Goal: Task Accomplishment & Management: Complete application form

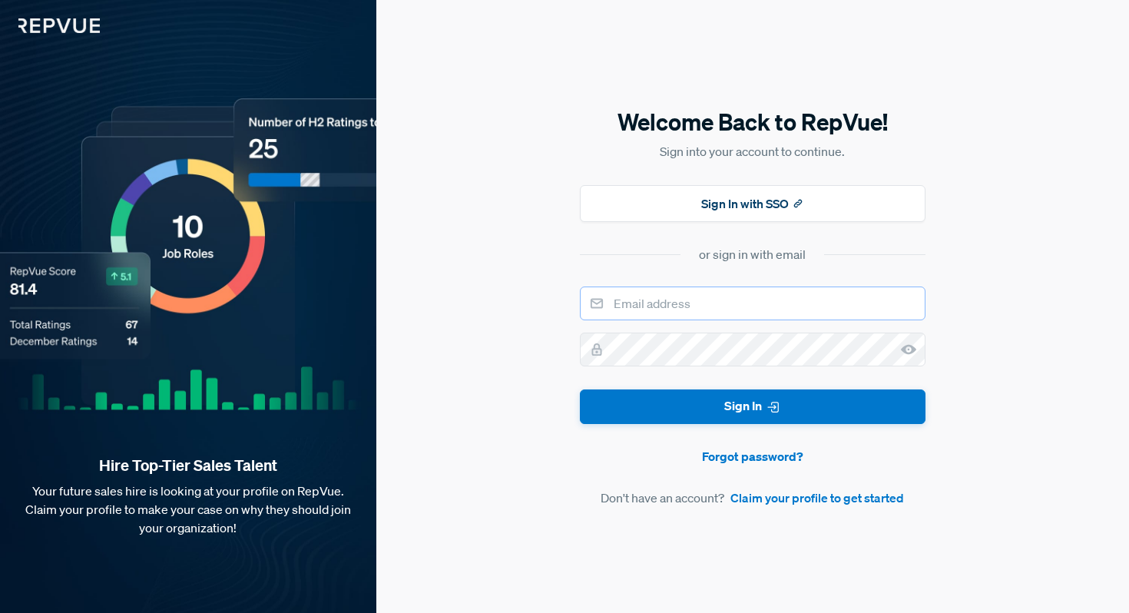
click at [691, 313] on input "email" at bounding box center [753, 303] width 346 height 34
type input "[PERSON_NAME][EMAIL_ADDRESS][PERSON_NAME][DOMAIN_NAME]"
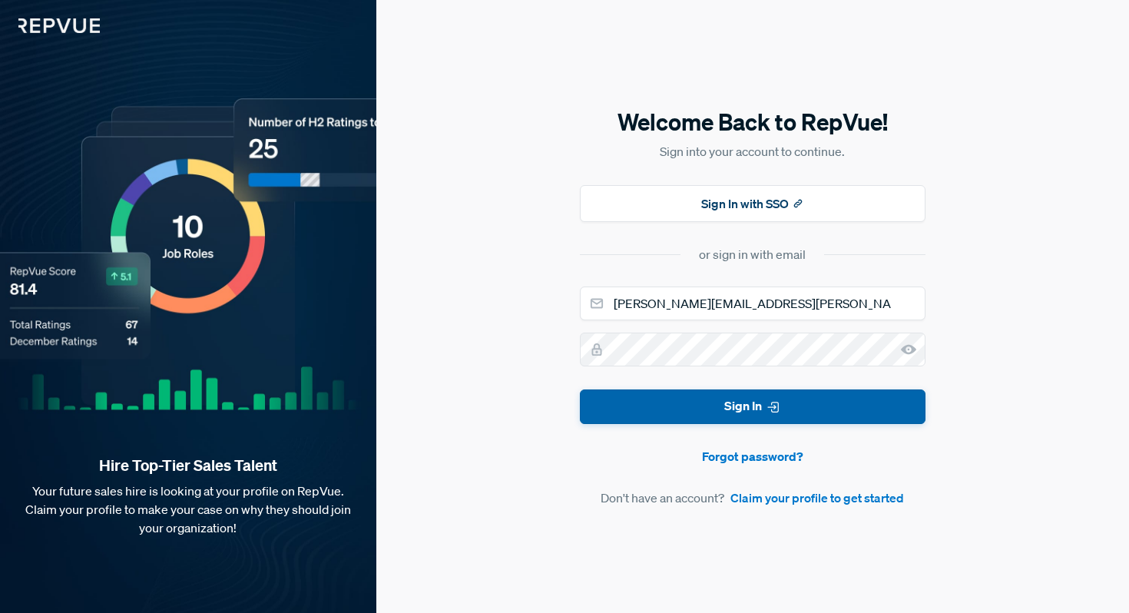
click at [710, 418] on button "Sign In" at bounding box center [753, 406] width 346 height 35
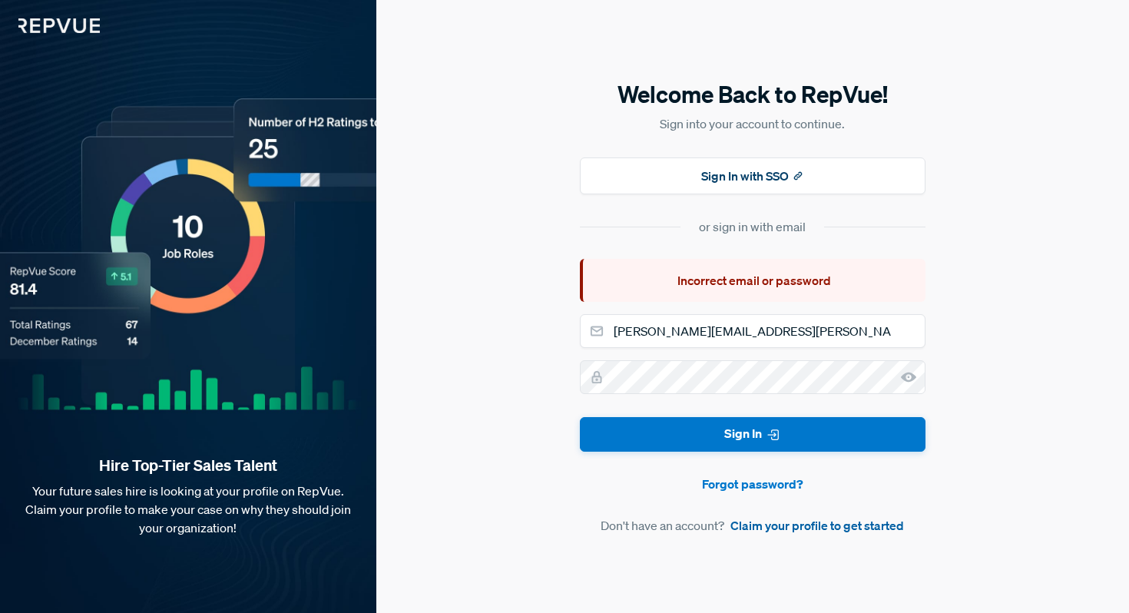
click at [788, 528] on link "Claim your profile to get started" at bounding box center [817, 525] width 174 height 18
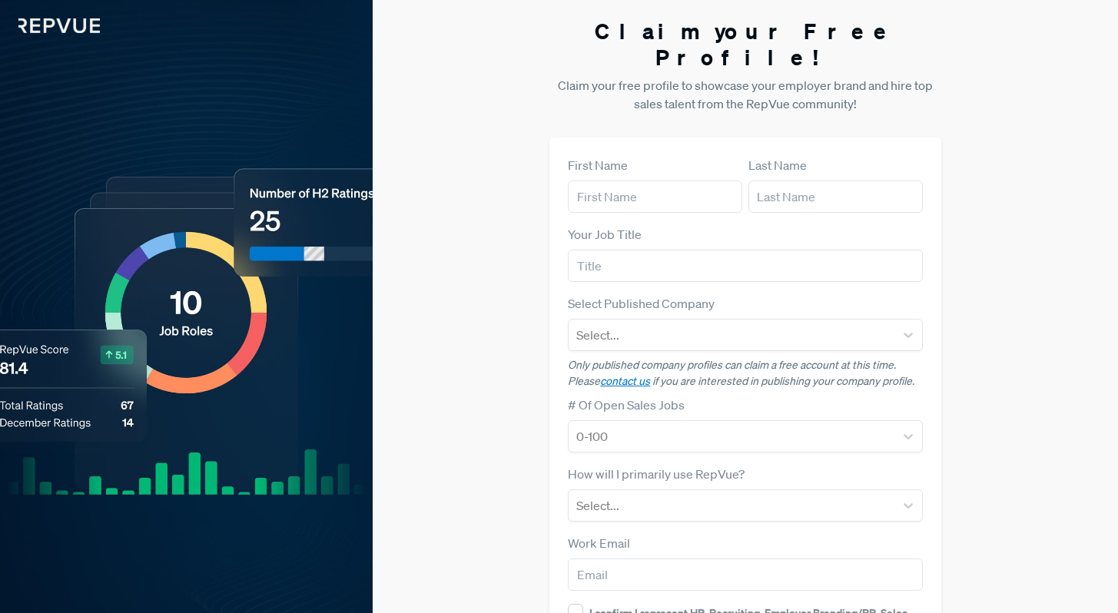
click at [558, 165] on div "First Name Last Name Your Job Title Select Published Company Select... Only pub…" at bounding box center [744, 445] width 391 height 617
click at [611, 180] on input "text" at bounding box center [655, 196] width 174 height 32
type input "[PERSON_NAME]"
type input "Vyas"
type input "Employer Branding"
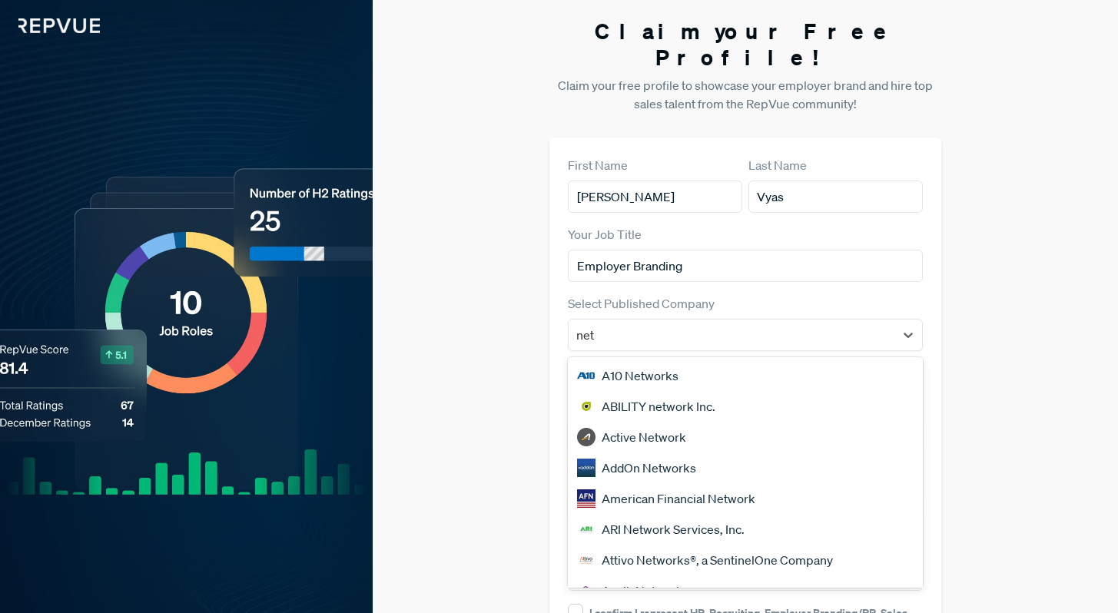
type input "netr"
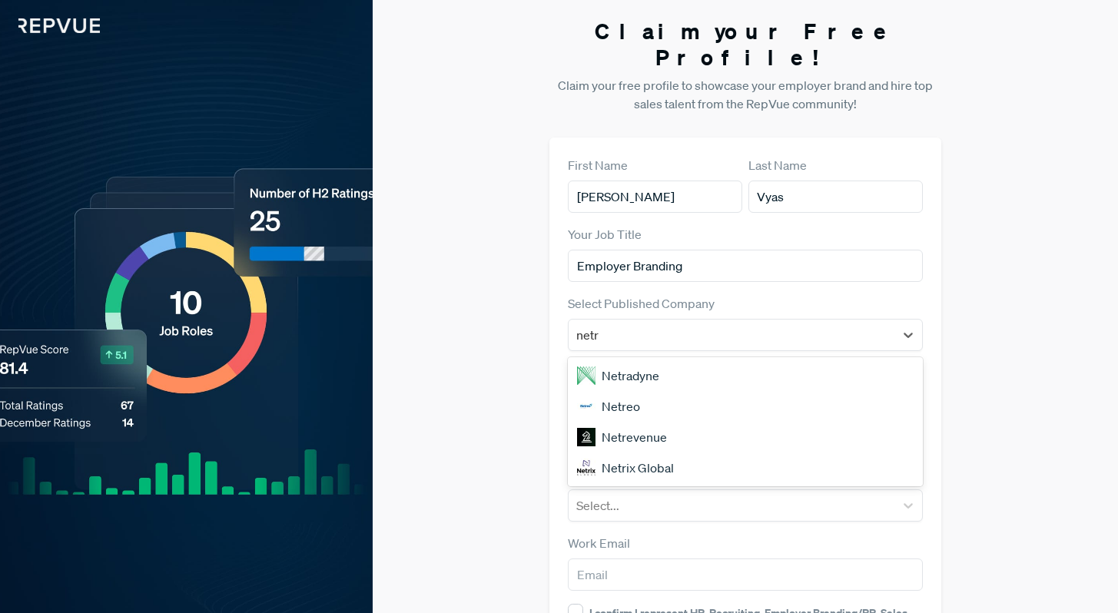
click at [638, 360] on div "Netradyne" at bounding box center [745, 375] width 354 height 31
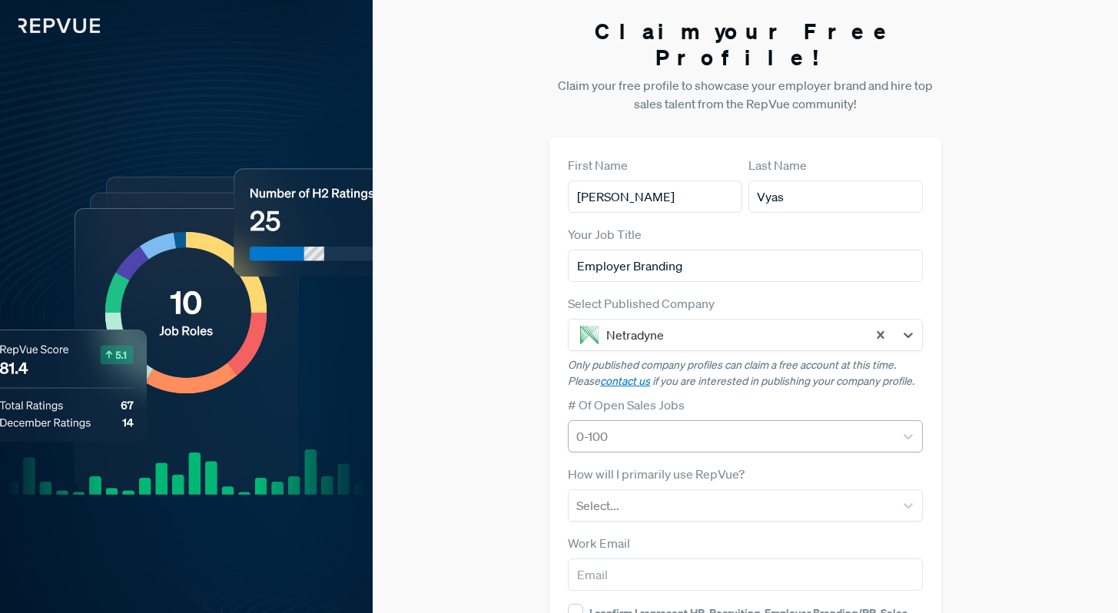
click at [634, 426] on div at bounding box center [731, 437] width 310 height 22
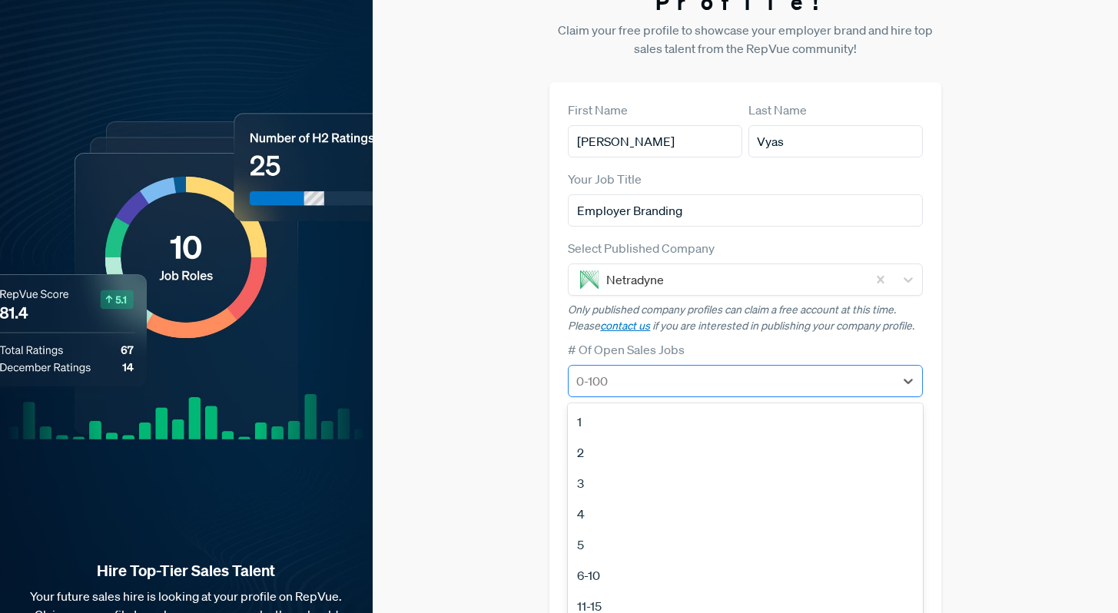
scroll to position [56, 0]
click at [595, 590] on div "11-15" at bounding box center [745, 605] width 354 height 31
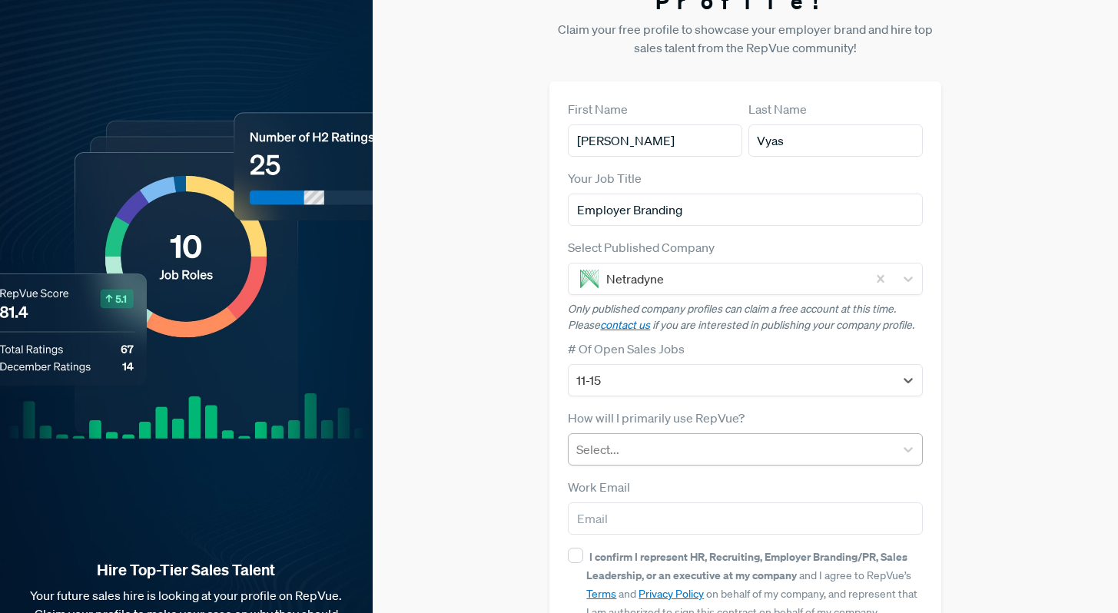
click at [603, 439] on div at bounding box center [731, 450] width 310 height 22
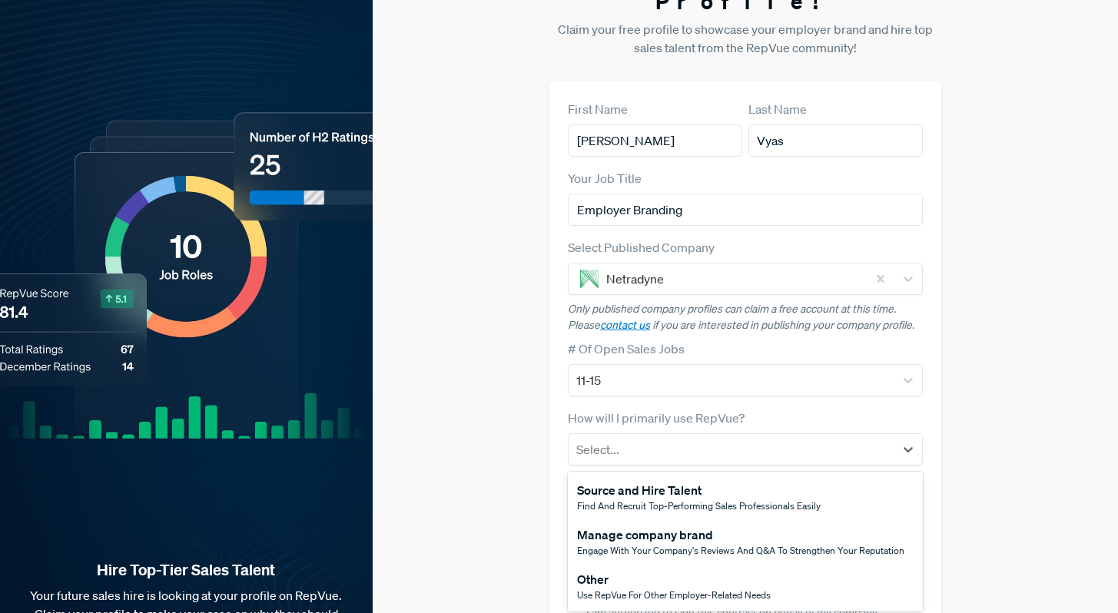
click at [611, 525] on div "Manage company brand" at bounding box center [740, 534] width 327 height 18
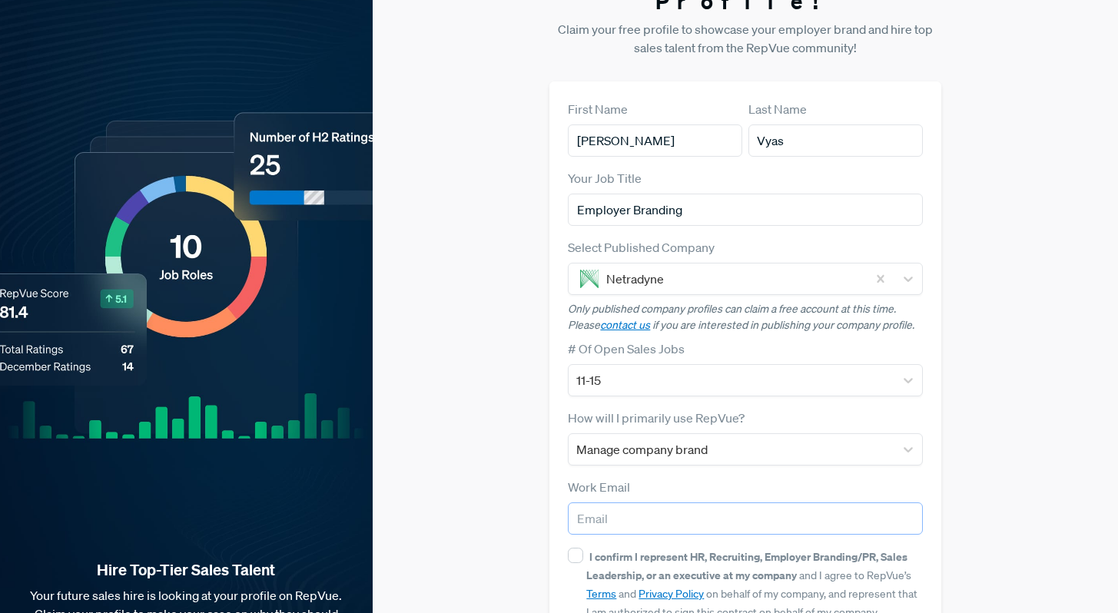
click at [611, 505] on input "email" at bounding box center [745, 518] width 354 height 32
type input "[PERSON_NAME][EMAIL_ADDRESS][PERSON_NAME][DOMAIN_NAME]"
click at [576, 548] on input "I confirm I represent HR, Recruiting, Employer Branding/PR, Sales Leadership, o…" at bounding box center [575, 555] width 15 height 15
checkbox input "true"
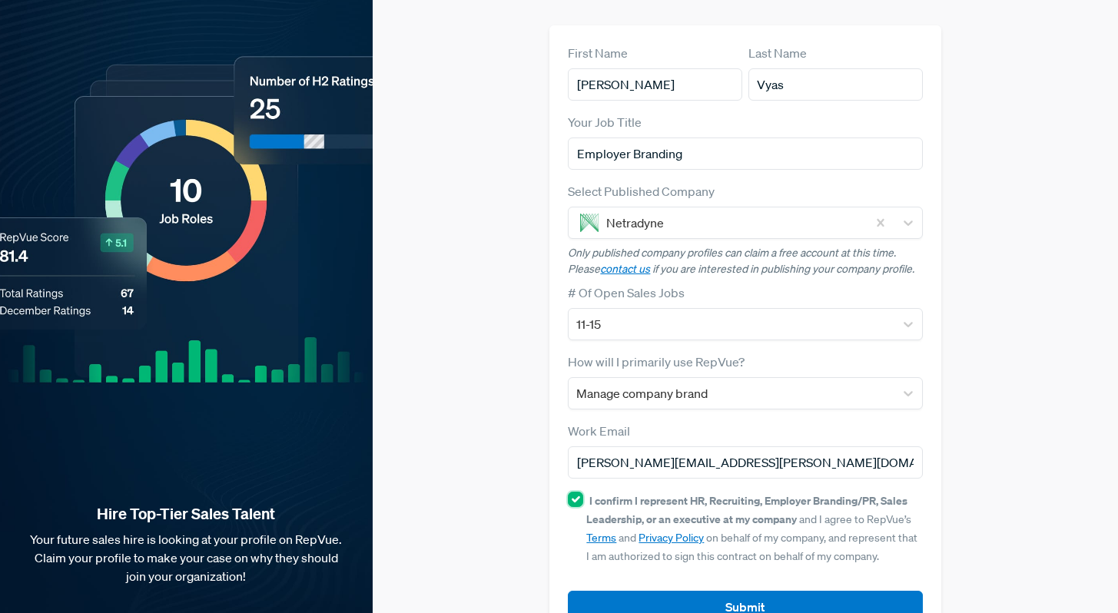
scroll to position [134, 0]
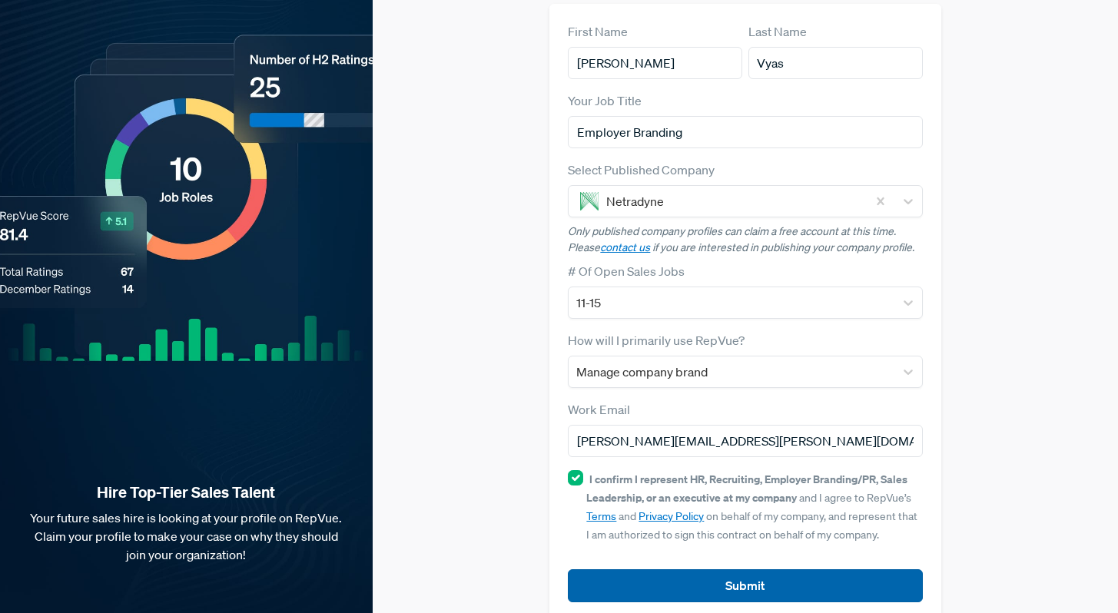
click at [780, 569] on button "Submit" at bounding box center [745, 585] width 354 height 33
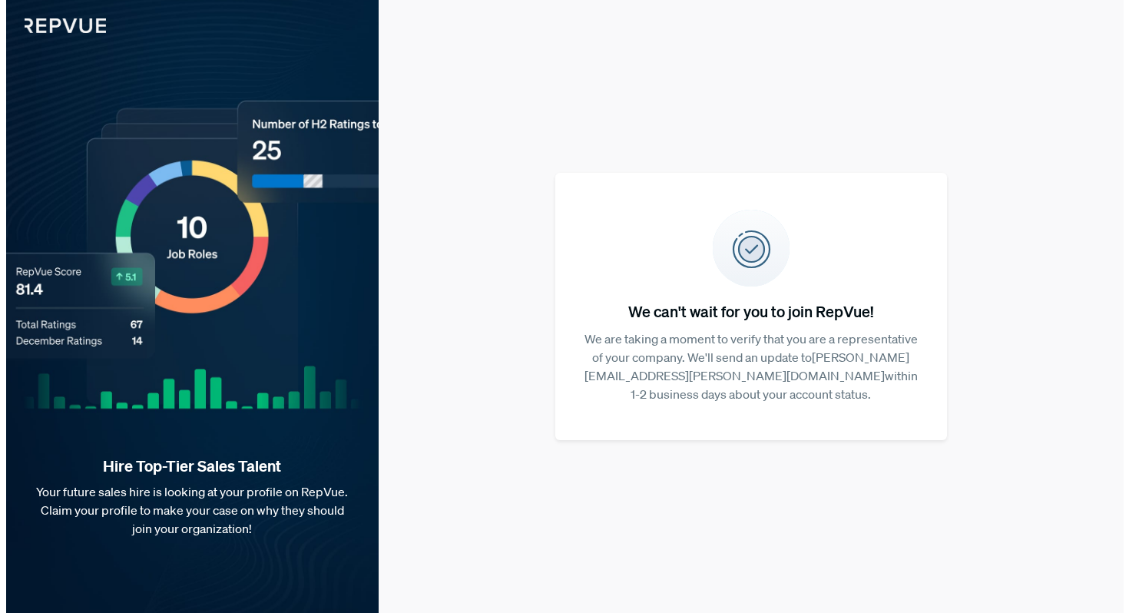
scroll to position [0, 0]
